Goal: Task Accomplishment & Management: Use online tool/utility

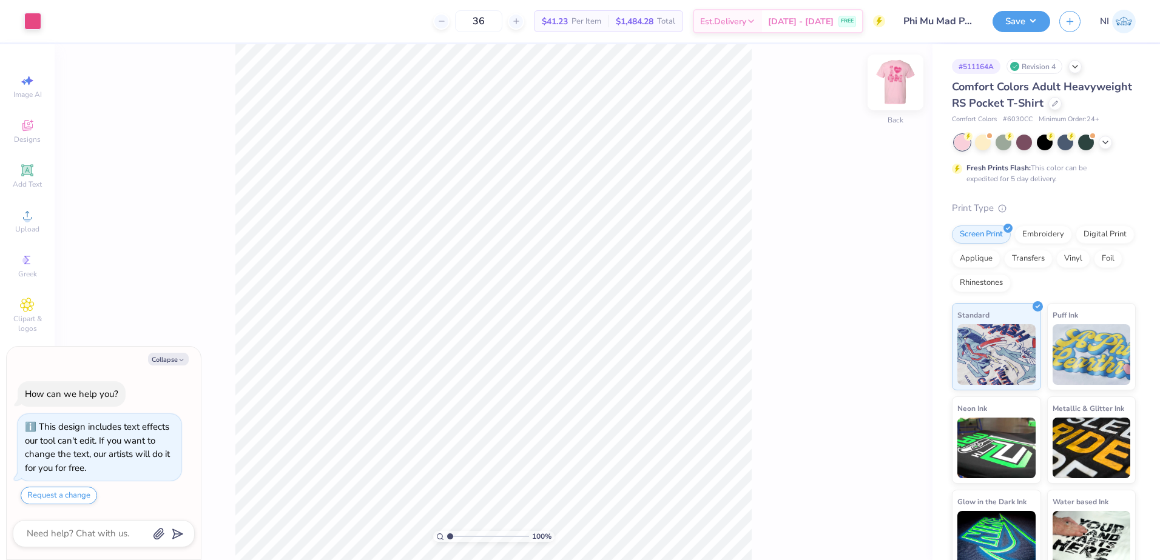
click at [890, 78] on img at bounding box center [895, 82] width 49 height 49
type textarea "x"
type input "3.6716840780171"
type textarea "x"
type input "3.6716840780171"
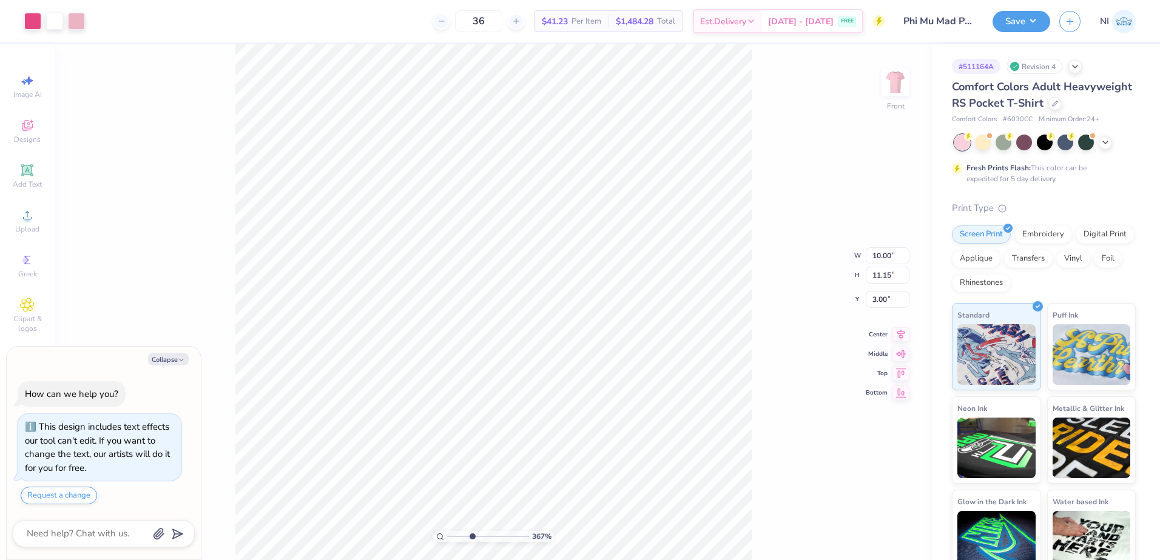
type textarea "x"
type input "3.6716840780171"
type input "1.09"
type input "0.25"
type input "6.29"
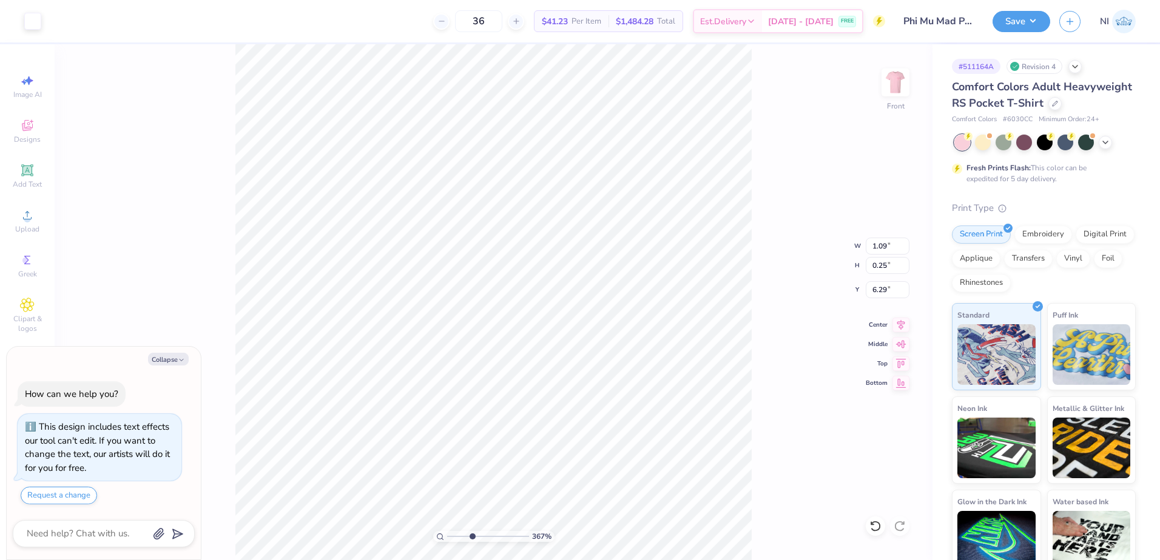
type textarea "x"
type input "3.6716840780171"
type input "0.62"
type input "0.35"
type input "6.11"
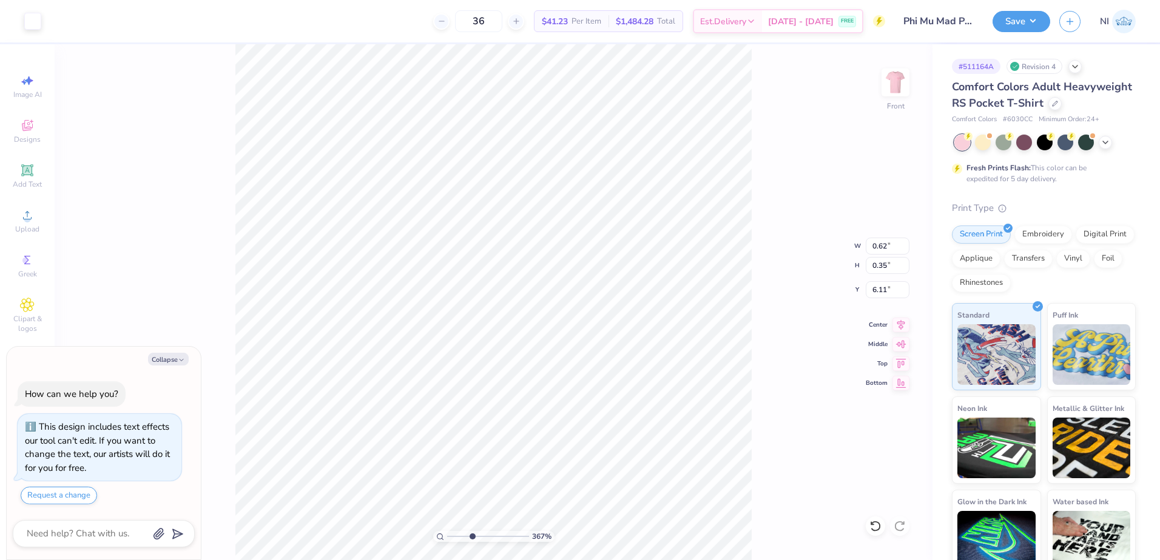
type textarea "x"
type input "3.6716840780171"
type input "6.14"
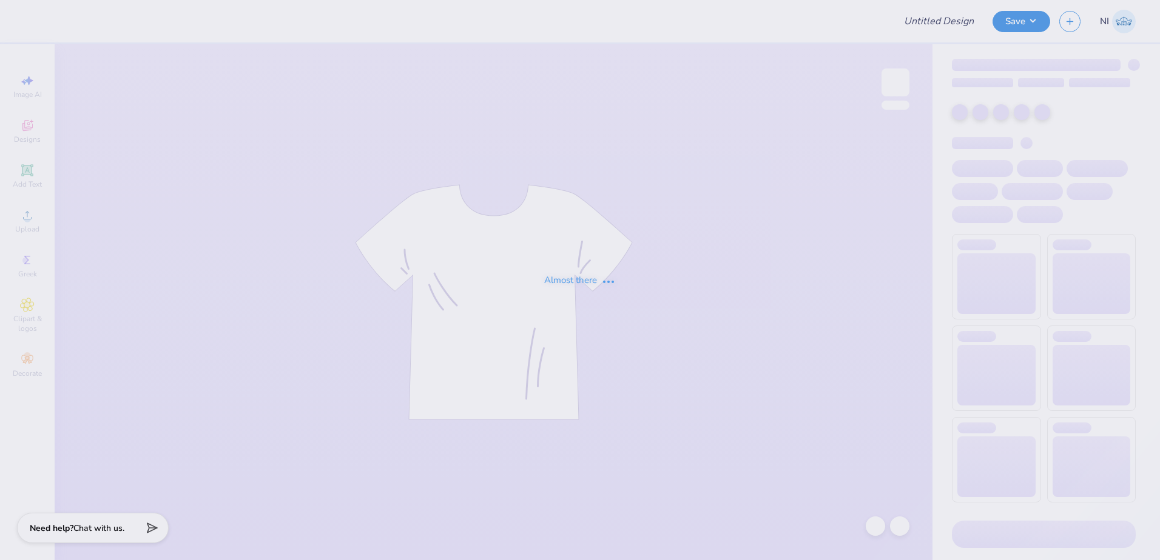
type input "GS PT"
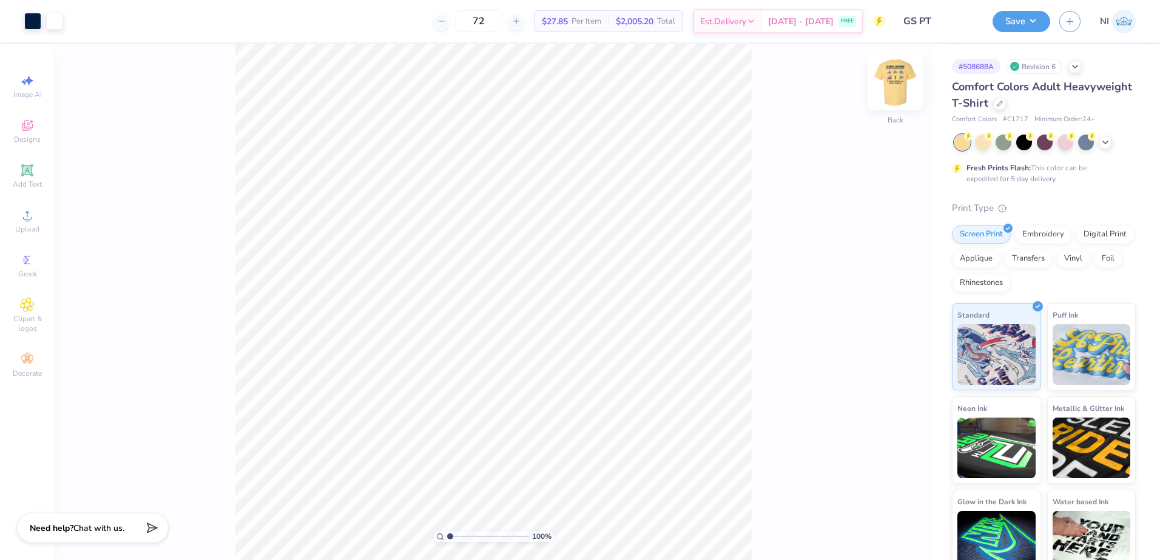
click at [895, 87] on img at bounding box center [895, 82] width 49 height 49
type input "2.01445811466782"
type input "3.19"
type input "0.55"
type input "7.78"
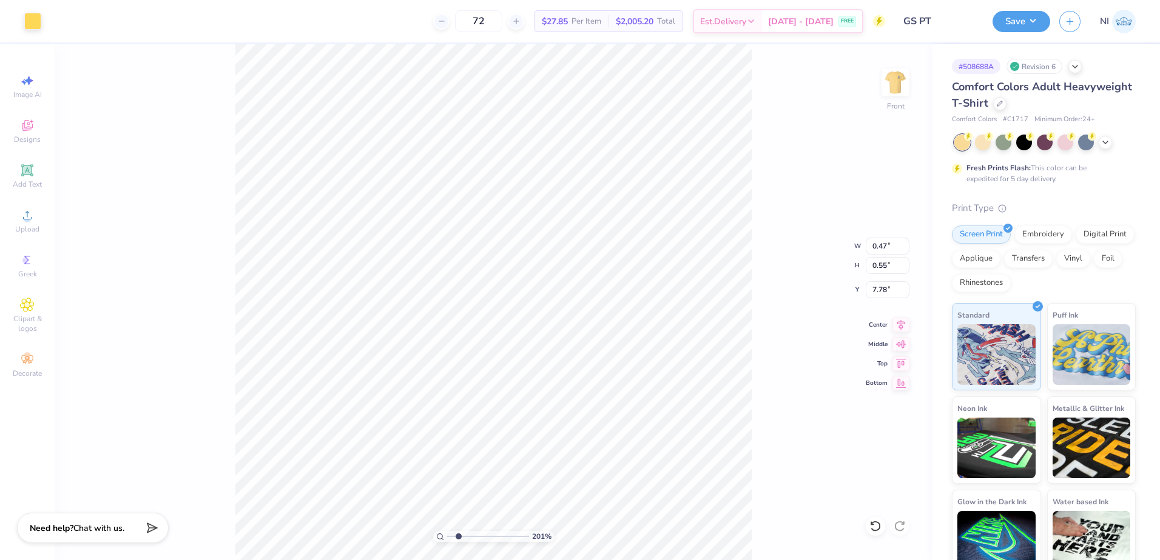
type input "2.01445811466782"
type input "7.98"
type input "2.01445811466782"
type input "0.37"
type input "7.78"
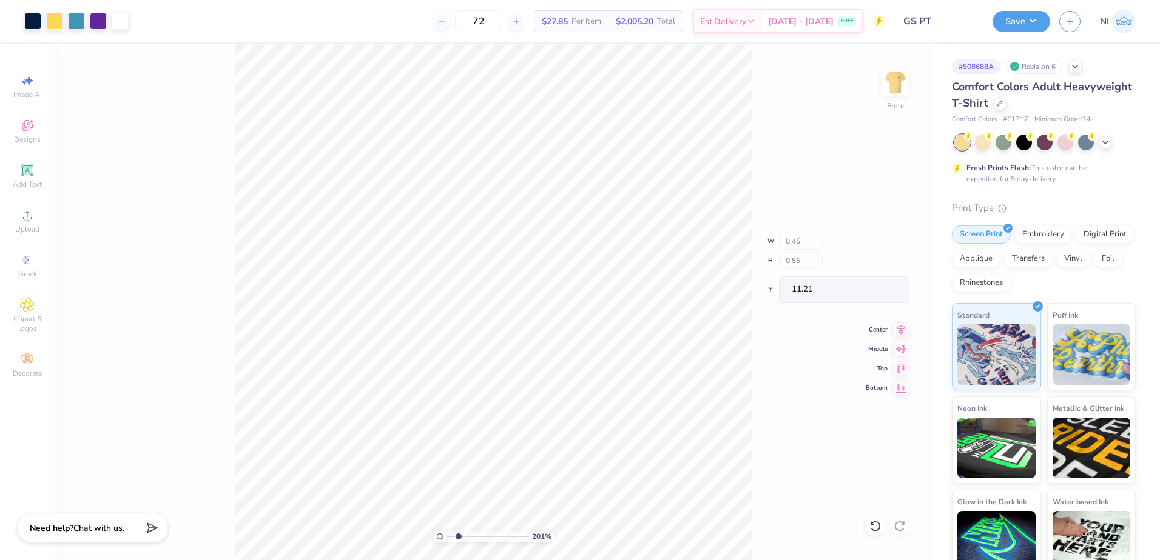
type input "2.01445811466782"
type input "0.92"
type input "2.01445811466782"
type input "11.22"
type input "8.1747546207744"
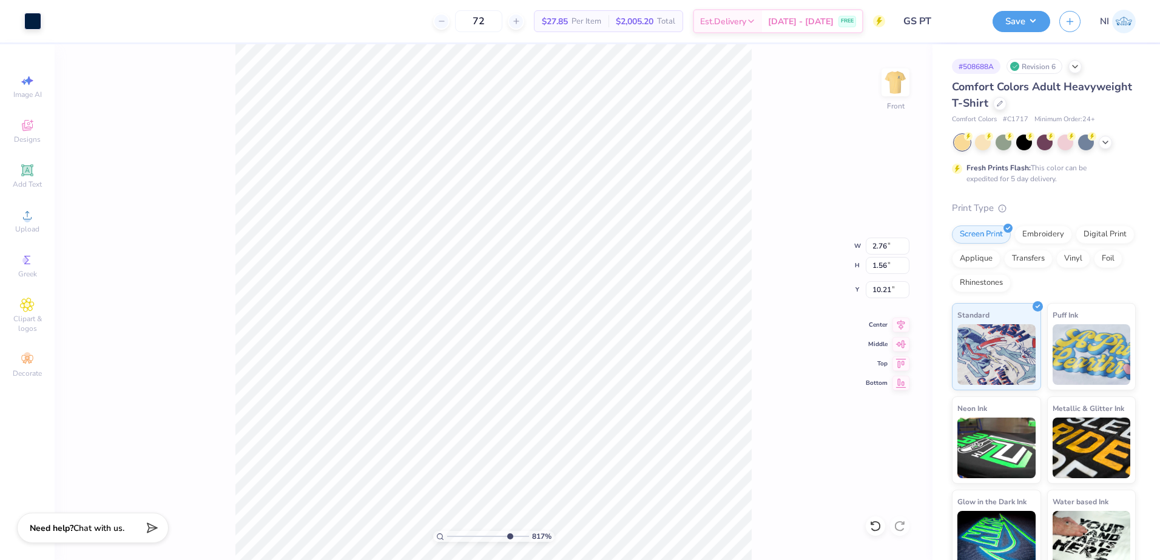
type input "9.63"
type input "8.1747546207744"
type input "11.32"
type input "8.1747546207744"
type input "2.68"
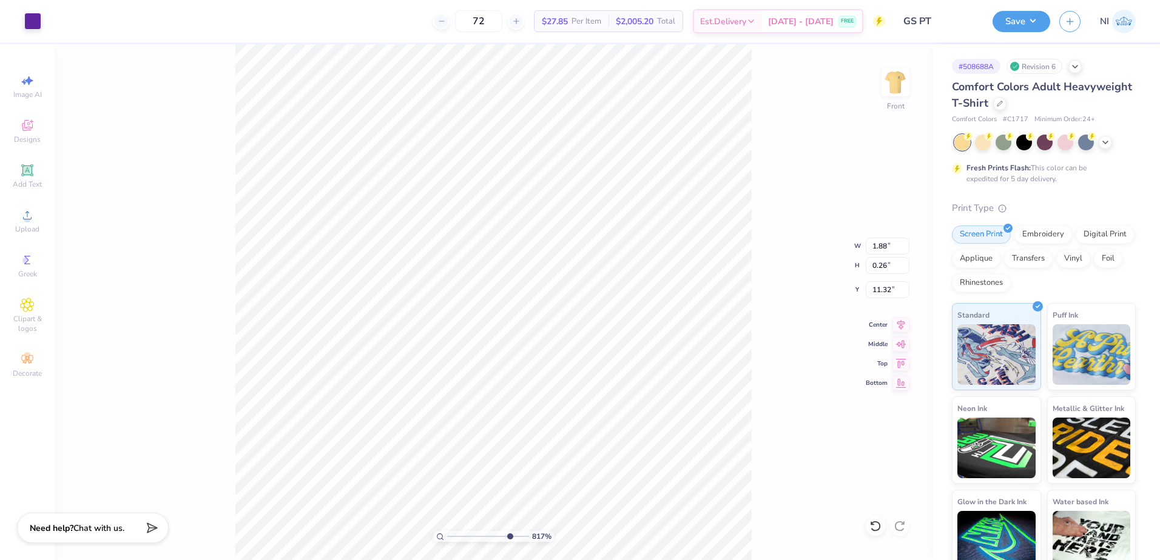
type input "11.47"
type input "8.1747546207744"
type input "11.50"
type input "8.1747546207744"
type input "11.47"
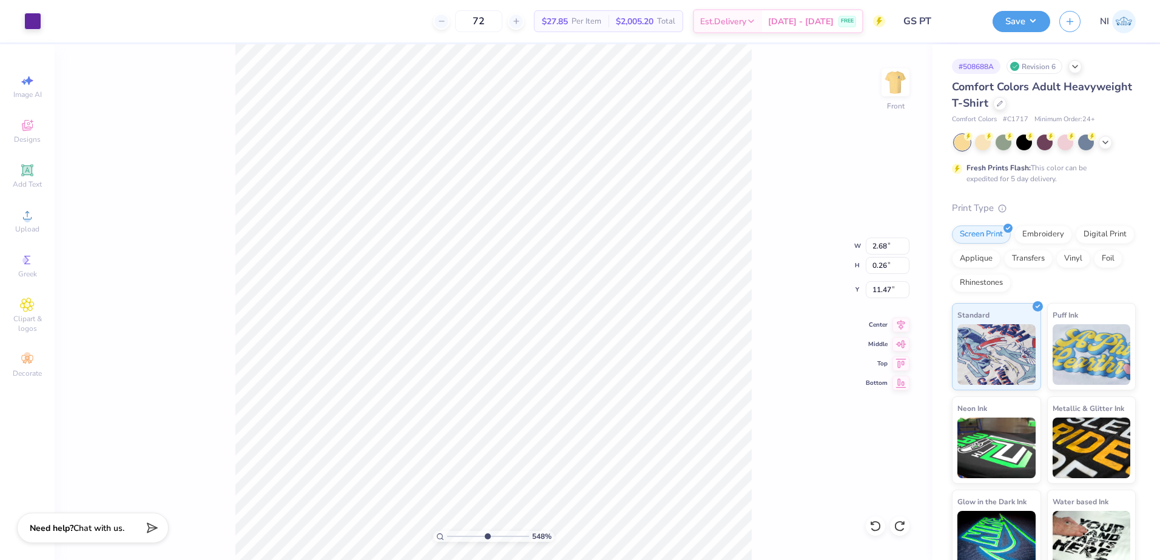
type input "5.47860533190648"
type input "0.80"
type input "0.55"
type input "11.21"
type input "5.47860533190648"
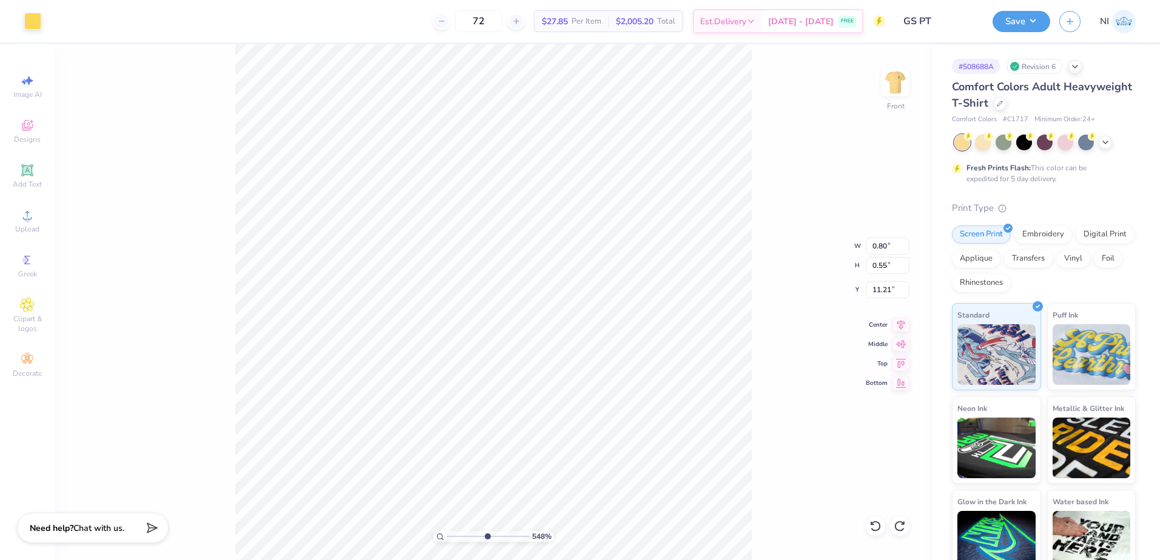
type input "11.22"
type input "10"
type input "11.46"
type input "9.04792147113709"
type input "8.25"
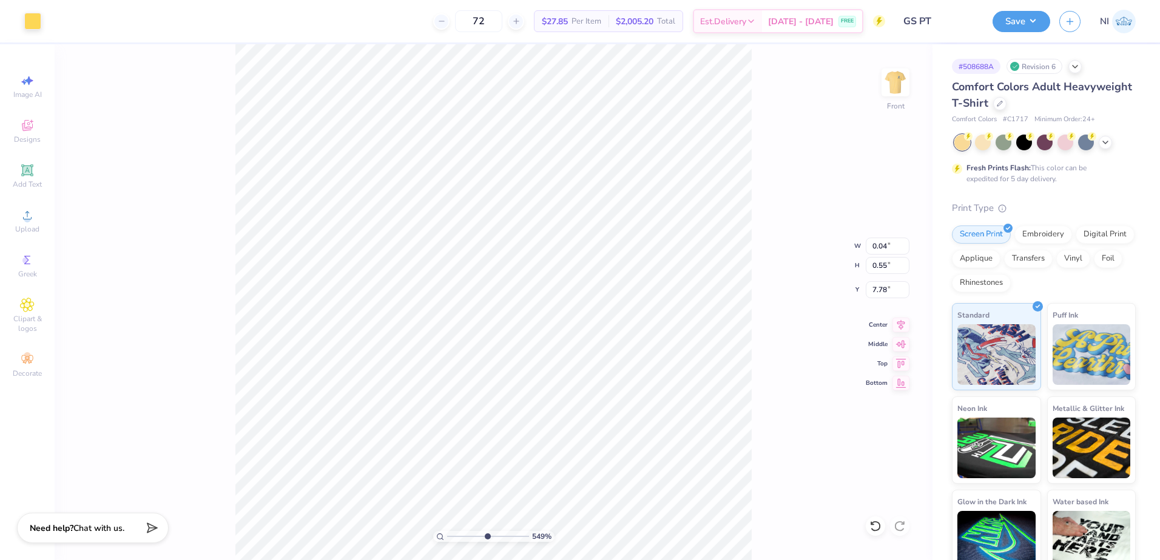
type input "5.48646907485496"
type input "8.38"
type input "1.49426501797996"
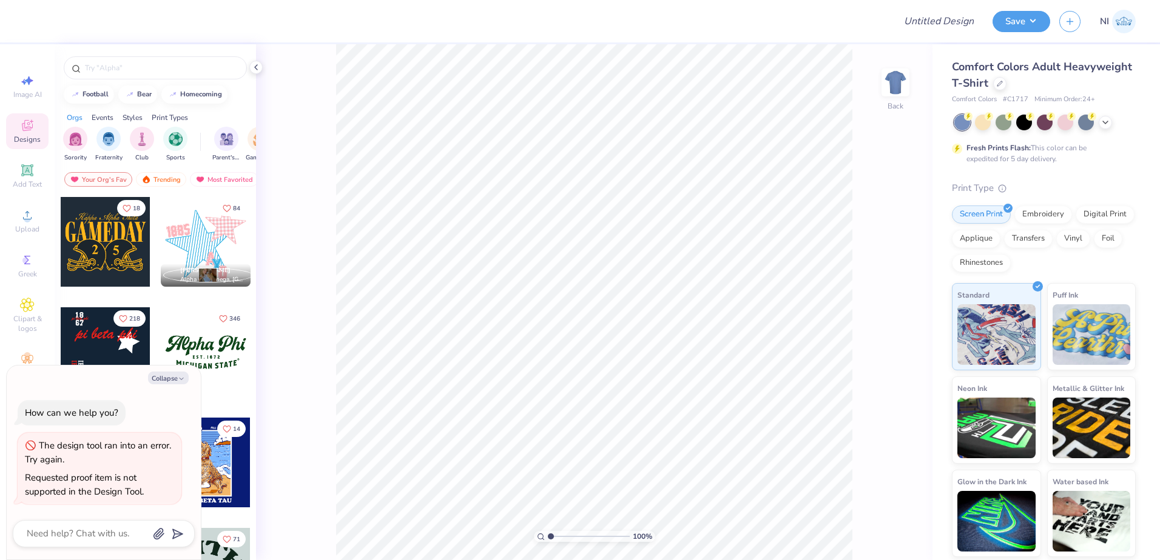
type textarea "x"
